Goal: Transaction & Acquisition: Obtain resource

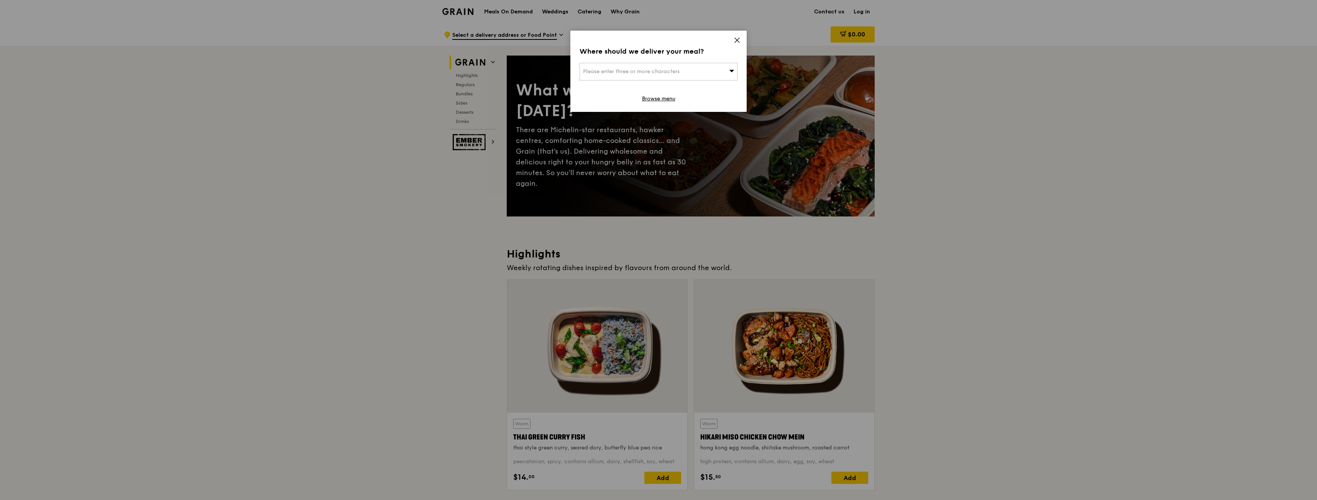
click at [727, 65] on div "Please enter three or more characters" at bounding box center [658, 72] width 158 height 18
click at [683, 74] on input "search" at bounding box center [658, 71] width 157 height 17
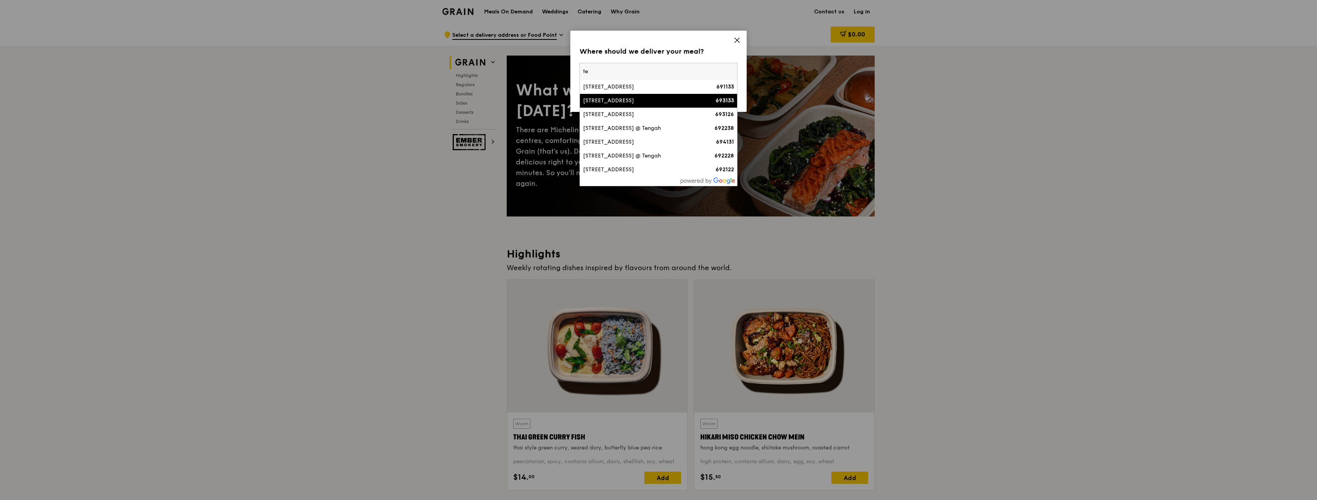
type input "t"
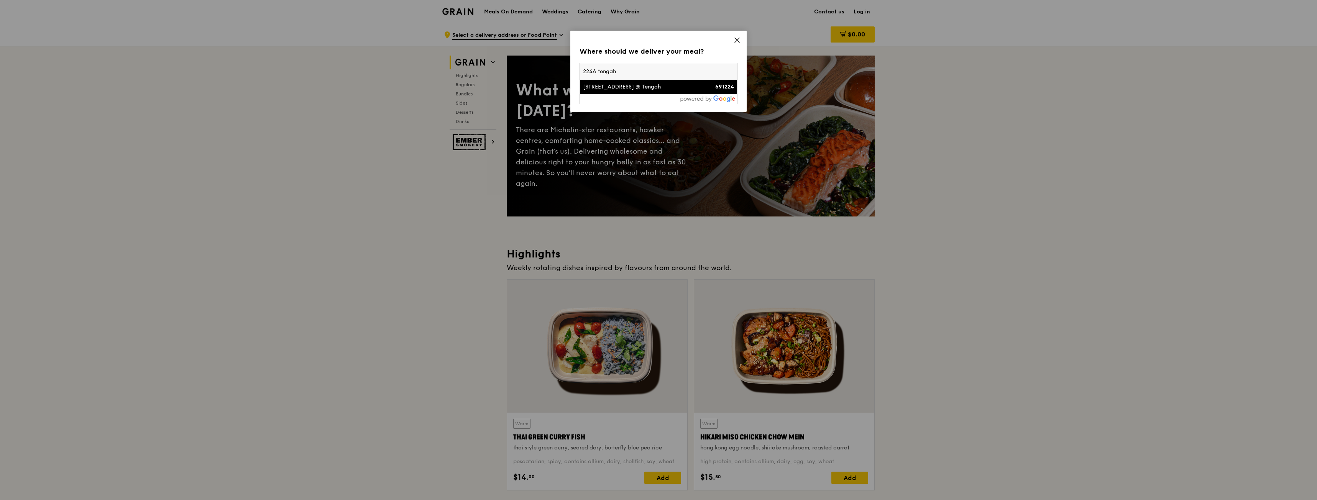
type input "224A tengah"
click at [630, 91] on div "224A Tengah Garden Avenue, Garden Terrace @ Tengah" at bounding box center [639, 87] width 113 height 8
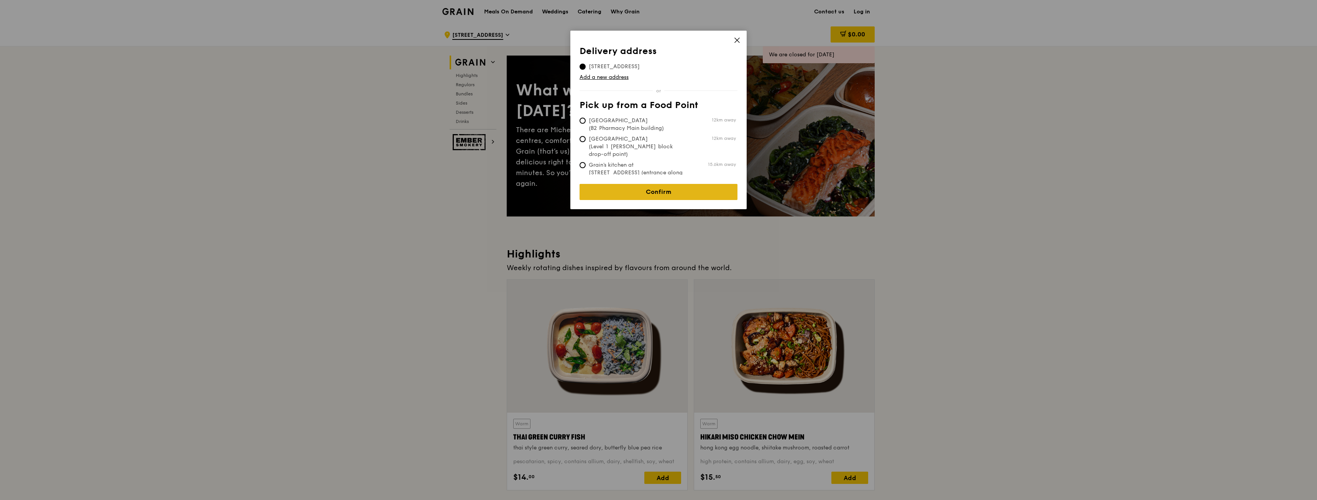
click at [656, 188] on link "Confirm" at bounding box center [658, 192] width 158 height 16
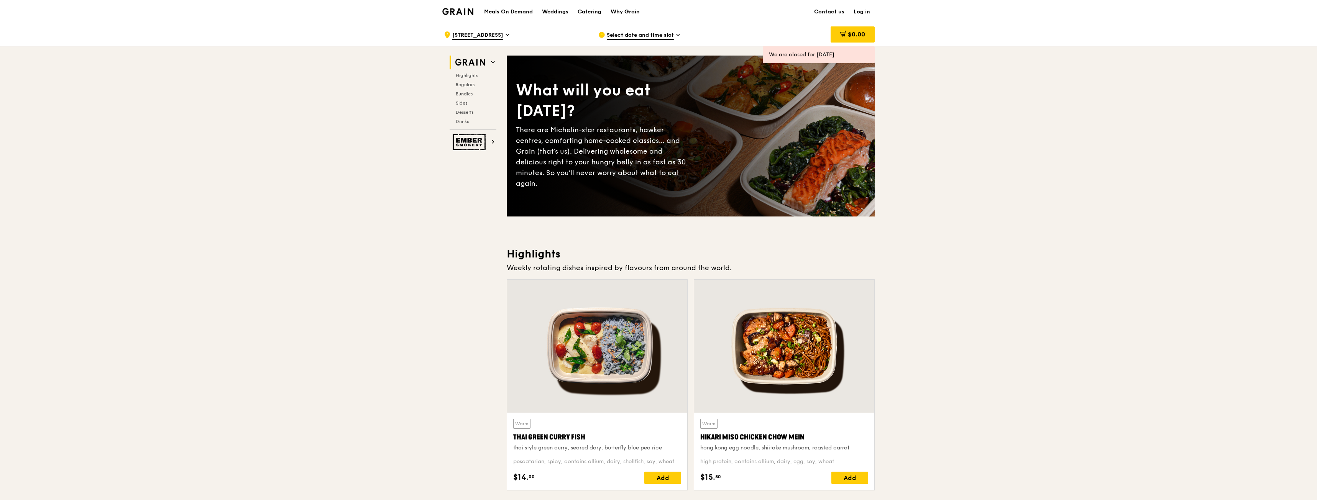
click at [653, 38] on span "Select date and time slot" at bounding box center [640, 35] width 67 height 8
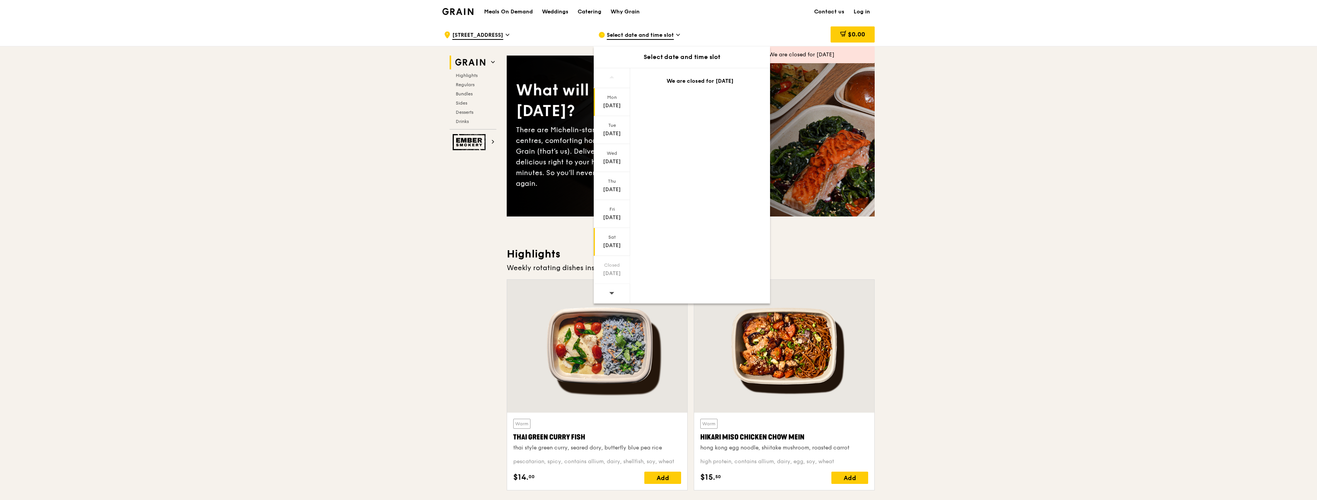
click at [617, 244] on div "Oct 18" at bounding box center [612, 246] width 34 height 8
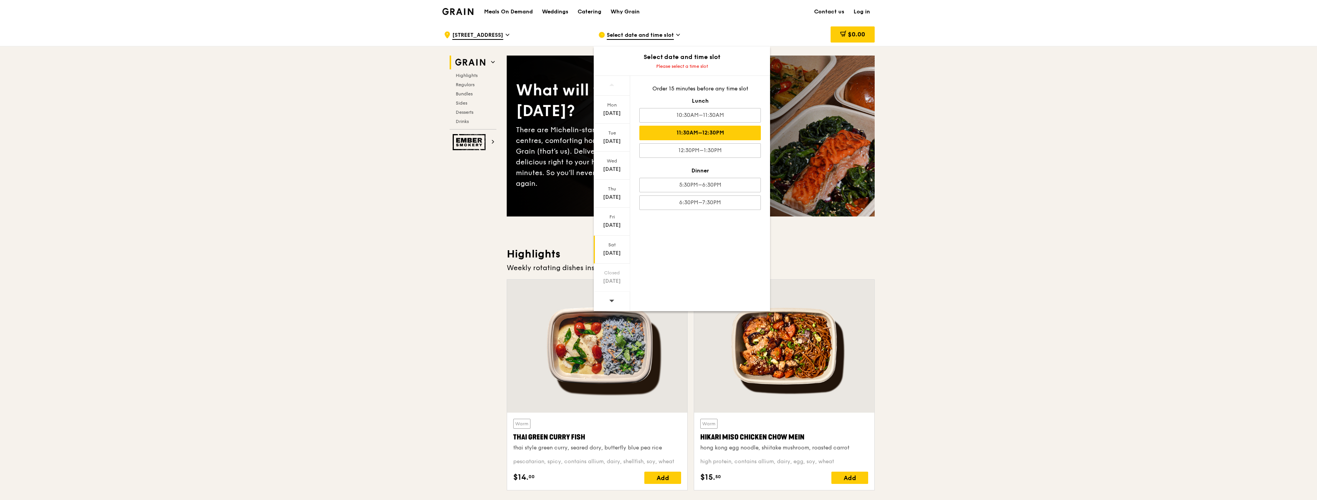
click at [704, 134] on div "11:30AM–12:30PM" at bounding box center [699, 133] width 121 height 15
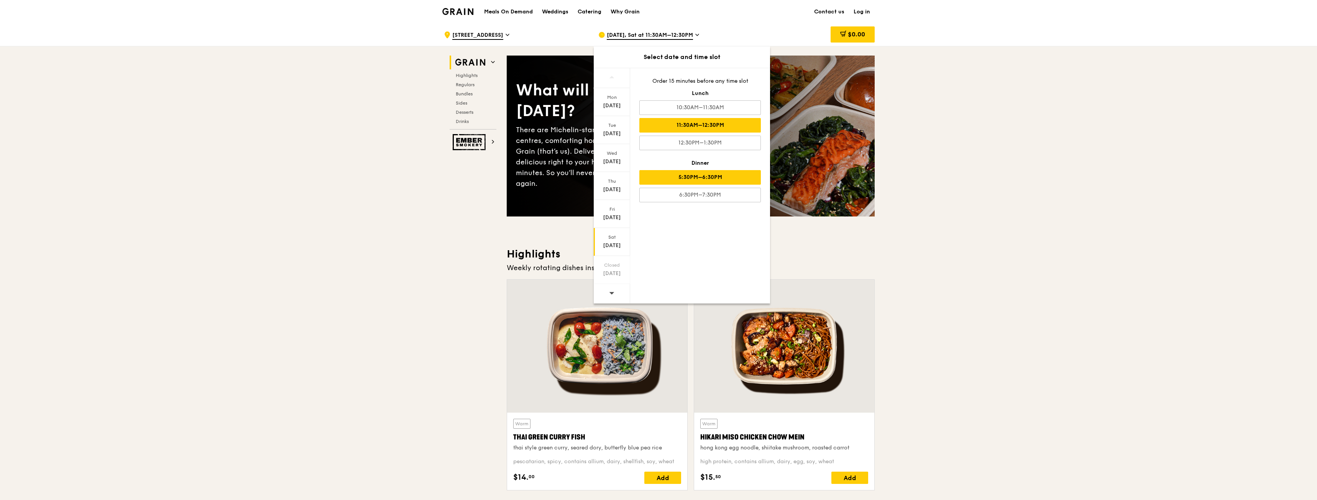
click at [722, 179] on div "5:30PM–6:30PM" at bounding box center [699, 177] width 121 height 15
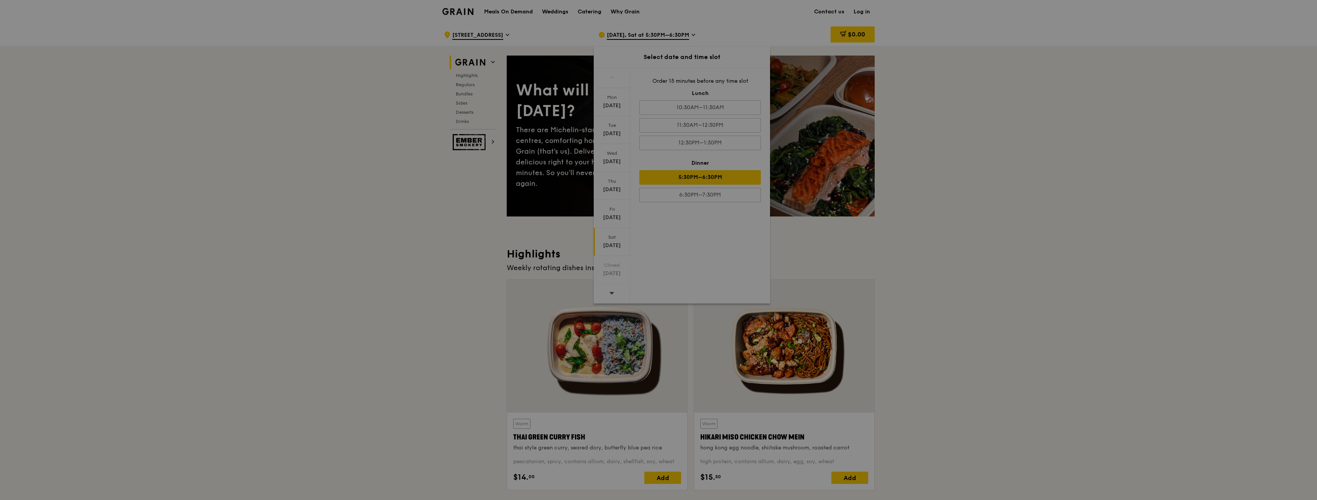
click at [715, 204] on div at bounding box center [658, 250] width 1317 height 500
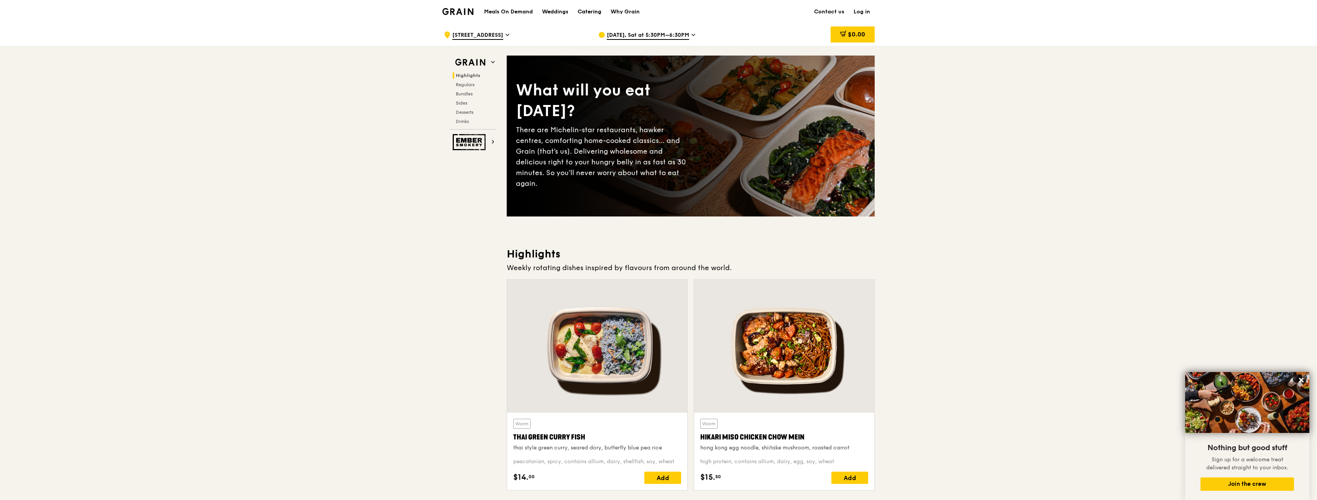
click at [592, 14] on div "Catering" at bounding box center [589, 11] width 24 height 23
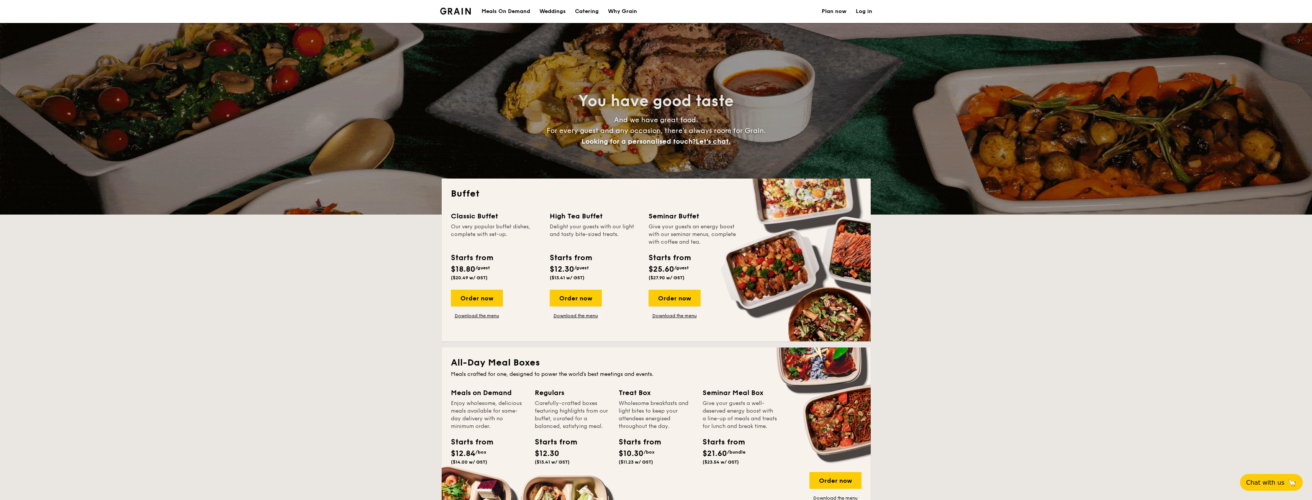
select select
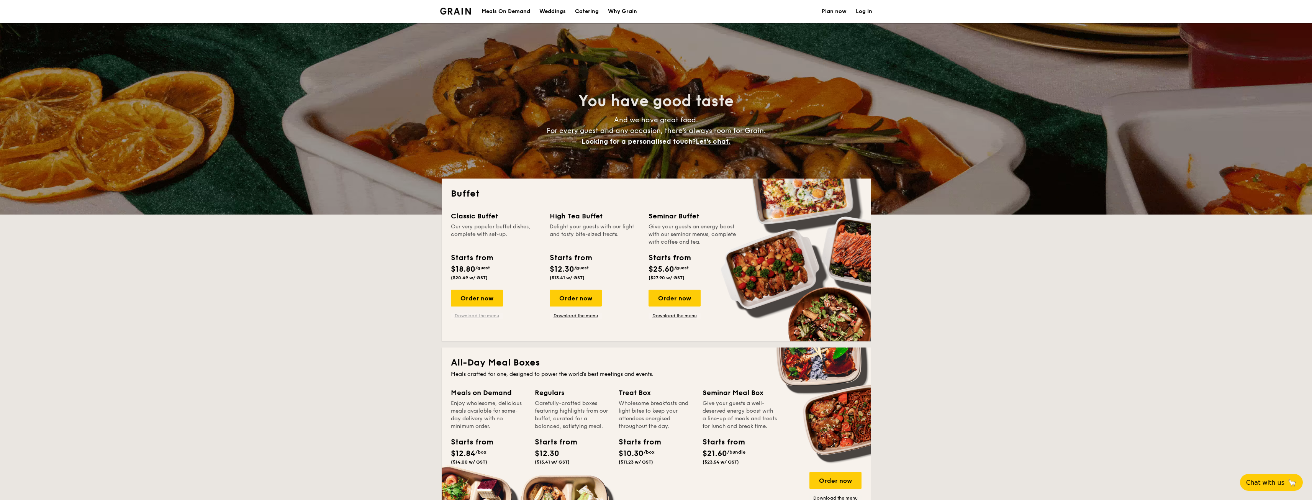
click at [478, 316] on link "Download the menu" at bounding box center [477, 316] width 52 height 6
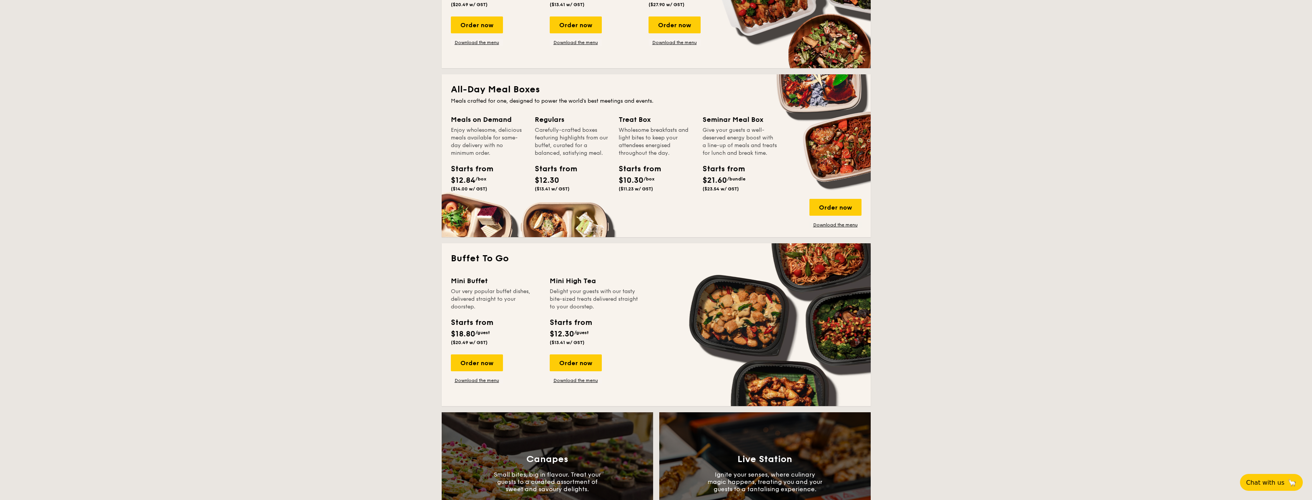
scroll to position [345, 0]
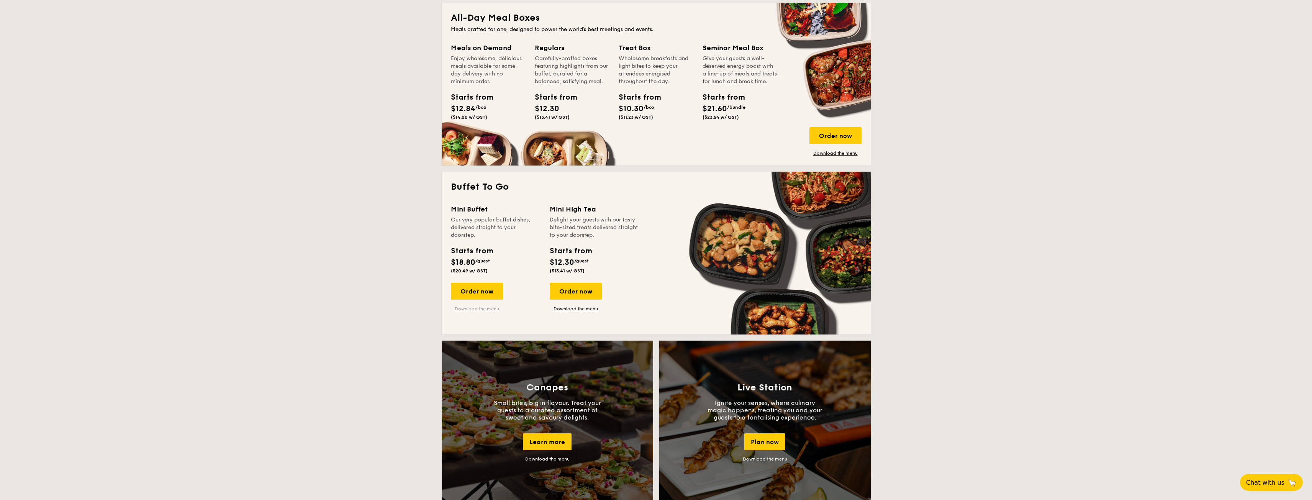
click at [463, 311] on link "Download the menu" at bounding box center [477, 309] width 52 height 6
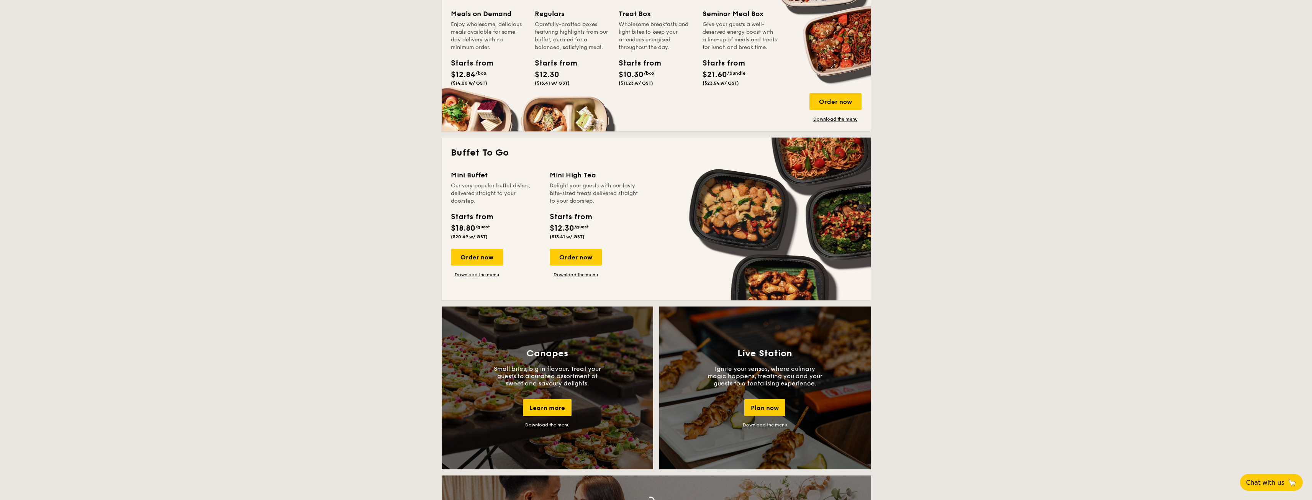
scroll to position [383, 0]
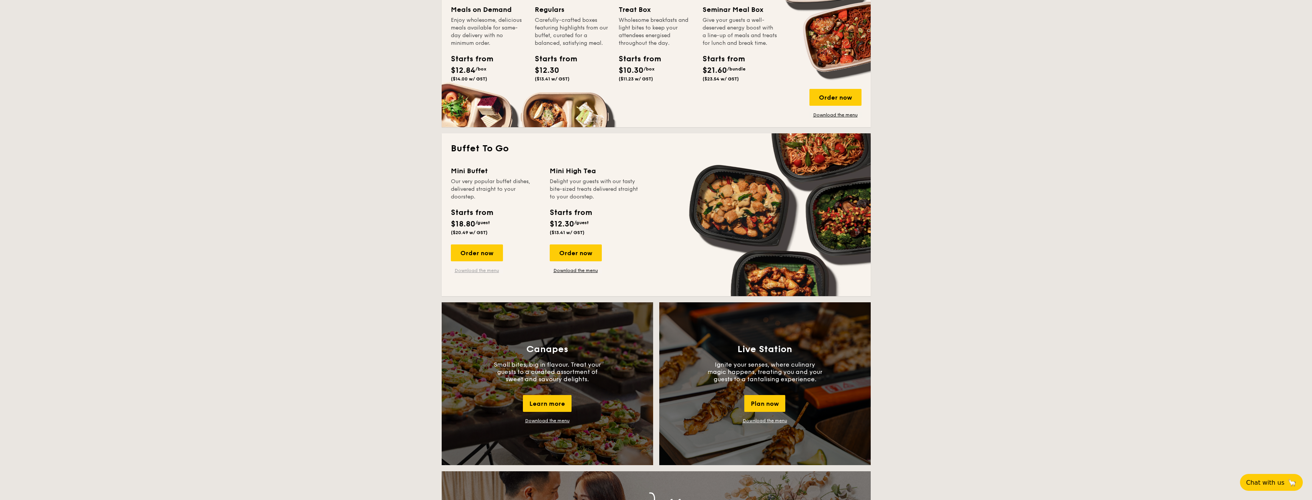
click at [476, 268] on link "Download the menu" at bounding box center [477, 270] width 52 height 6
